Goal: Transaction & Acquisition: Purchase product/service

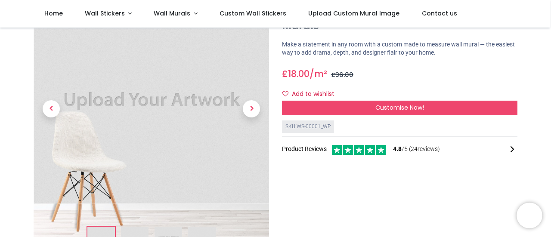
scroll to position [43, 0]
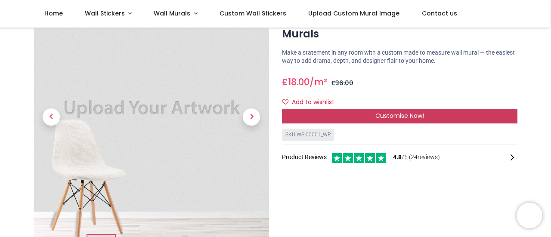
click at [370, 112] on div "Customise Now!" at bounding box center [400, 116] width 236 height 15
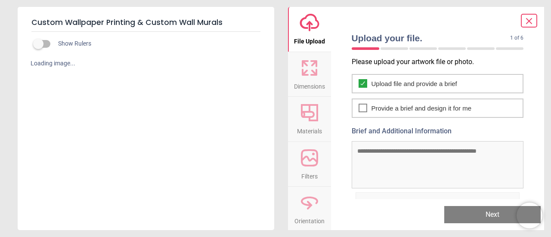
click at [313, 80] on span "Dimensions" at bounding box center [309, 84] width 31 height 13
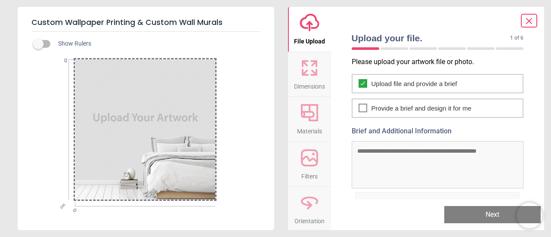
click at [307, 63] on icon at bounding box center [309, 68] width 21 height 21
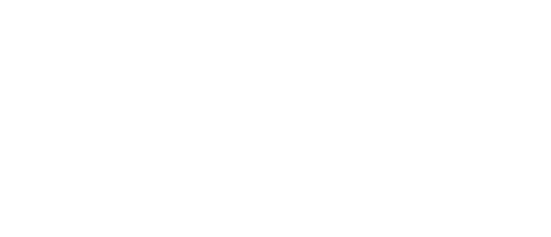
scroll to position [0, 0]
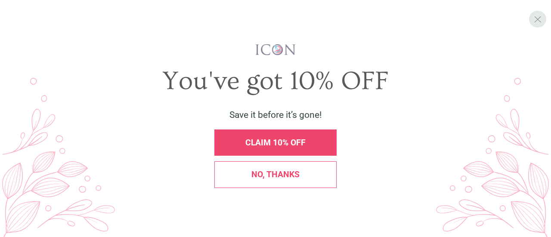
click at [533, 22] on div "X" at bounding box center [537, 19] width 17 height 17
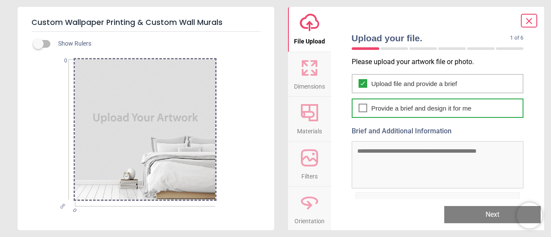
click at [361, 108] on icon at bounding box center [363, 108] width 7 height 10
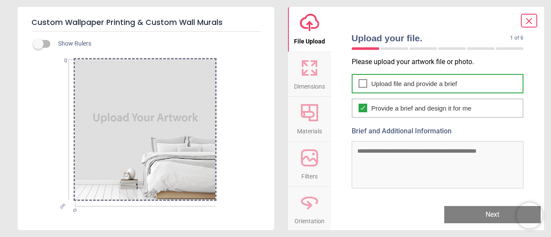
click at [360, 80] on icon at bounding box center [363, 83] width 7 height 10
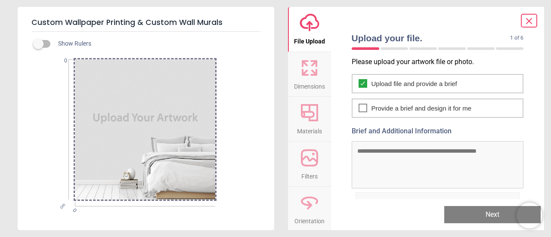
click at [299, 76] on button "Dimensions" at bounding box center [309, 74] width 43 height 45
click at [315, 68] on icon at bounding box center [309, 68] width 21 height 21
click at [487, 223] on button "Next" at bounding box center [492, 214] width 96 height 17
click at [487, 222] on button "Next" at bounding box center [492, 214] width 96 height 17
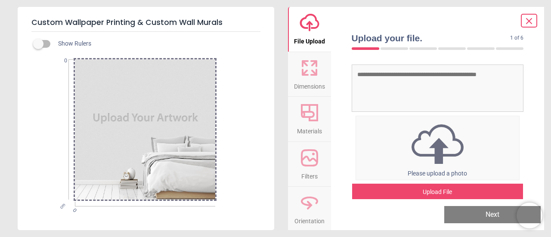
scroll to position [85, 0]
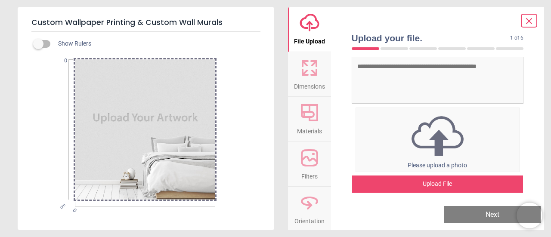
click at [427, 149] on img at bounding box center [438, 136] width 164 height 45
click at [435, 187] on div "Upload File" at bounding box center [437, 184] width 171 height 17
click at [433, 165] on span "Please upload a photo" at bounding box center [437, 165] width 59 height 7
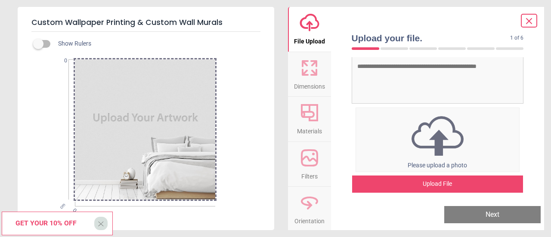
click at [410, 170] on div "0% Please upload a photo" at bounding box center [438, 140] width 165 height 65
drag, startPoint x: 413, startPoint y: 150, endPoint x: 376, endPoint y: 143, distance: 38.1
click at [376, 143] on img at bounding box center [438, 136] width 164 height 45
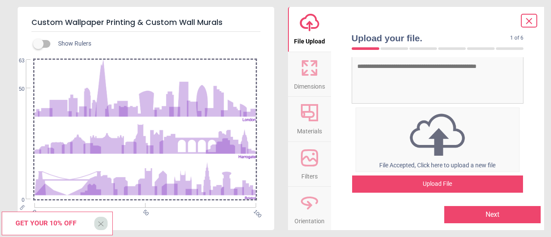
click at [508, 214] on button "Next" at bounding box center [492, 214] width 96 height 17
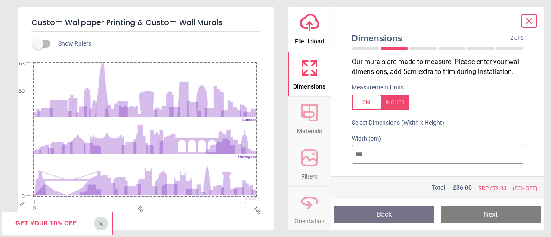
click at [512, 152] on input "***" at bounding box center [438, 154] width 172 height 19
drag, startPoint x: 439, startPoint y: 160, endPoint x: 218, endPoint y: 135, distance: 222.8
click at [218, 135] on div "Custom Wallpaper Printing & Custom Wall Murals Show Rulers cm 0 50 105 0 50 63 …" at bounding box center [275, 118] width 551 height 237
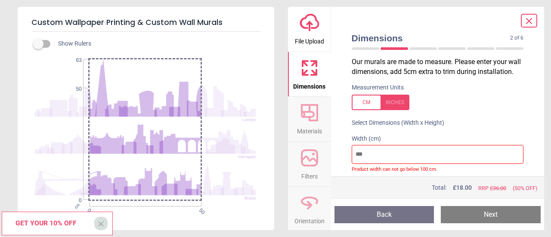
type input "*"
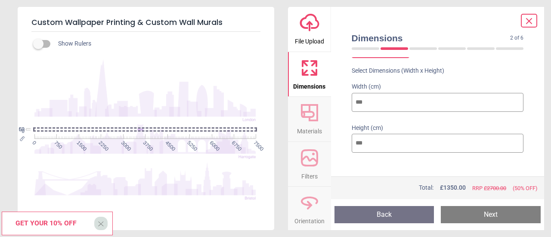
scroll to position [56, 0]
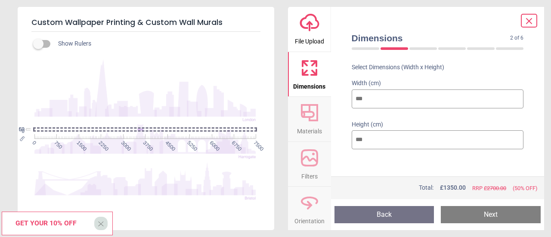
type input "****"
drag, startPoint x: 370, startPoint y: 140, endPoint x: 275, endPoint y: 134, distance: 95.3
click at [275, 134] on div "Custom Wallpaper Printing & Custom Wall Murals Show Rulers cm 0 750 1500 2250 3…" at bounding box center [275, 118] width 551 height 237
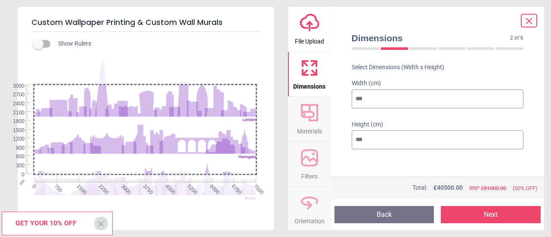
type input "****"
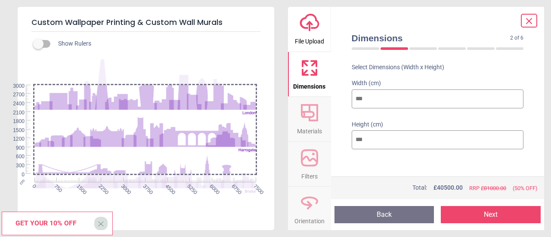
drag, startPoint x: 162, startPoint y: 133, endPoint x: 166, endPoint y: 126, distance: 8.1
click at [166, 126] on div at bounding box center [144, 123] width 221 height 140
